Goal: Transaction & Acquisition: Purchase product/service

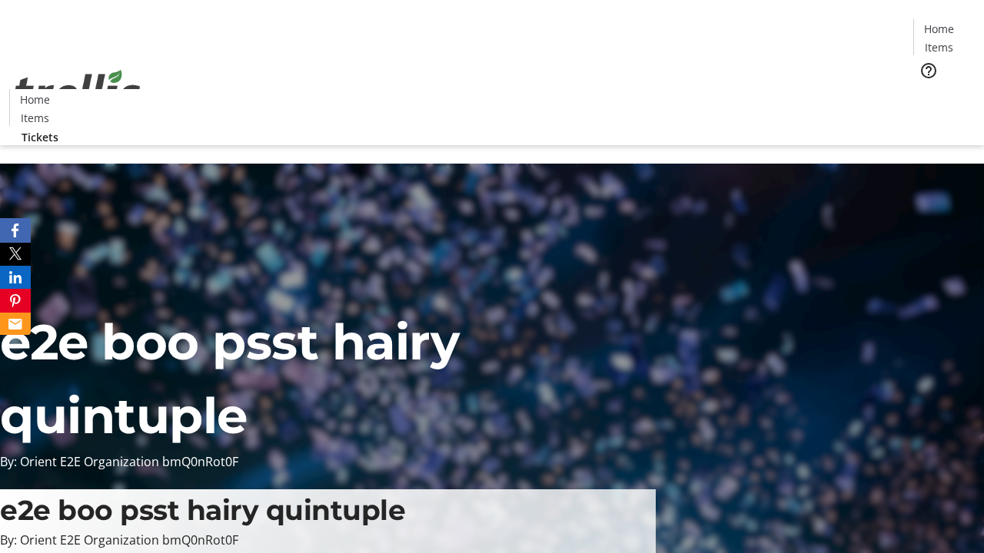
click at [925, 89] on span "Tickets" at bounding box center [943, 97] width 37 height 16
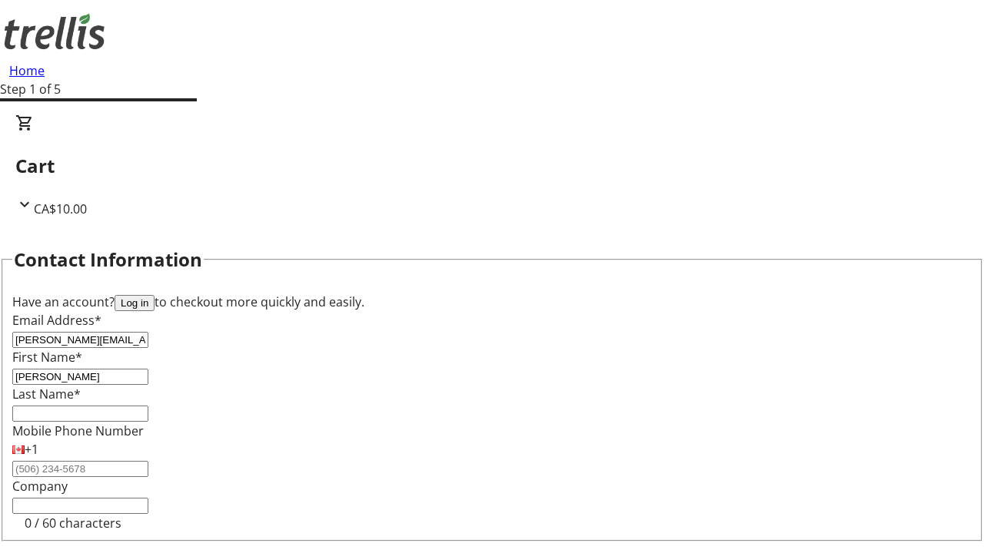
type input "[PERSON_NAME]"
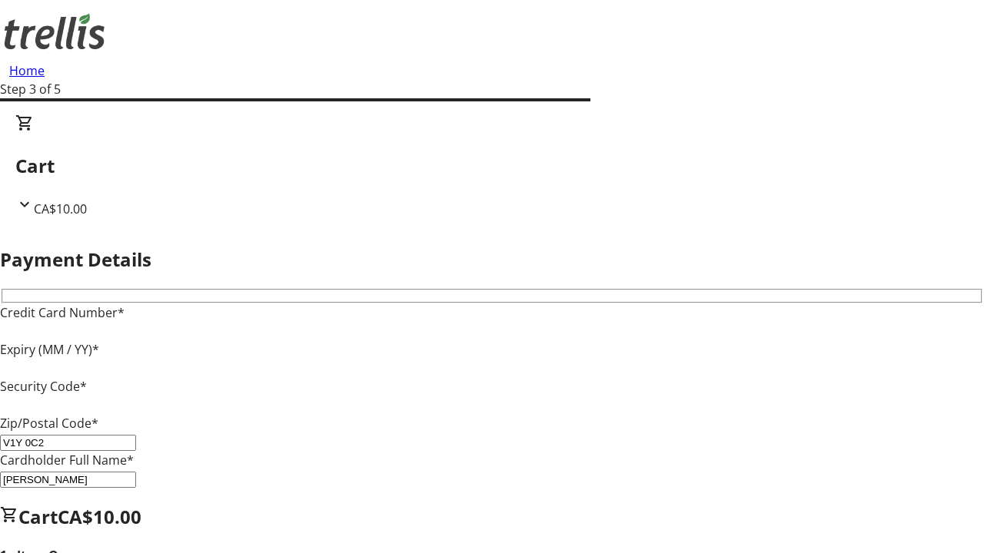
type input "V1Y 0C2"
